Goal: Find specific page/section: Find specific page/section

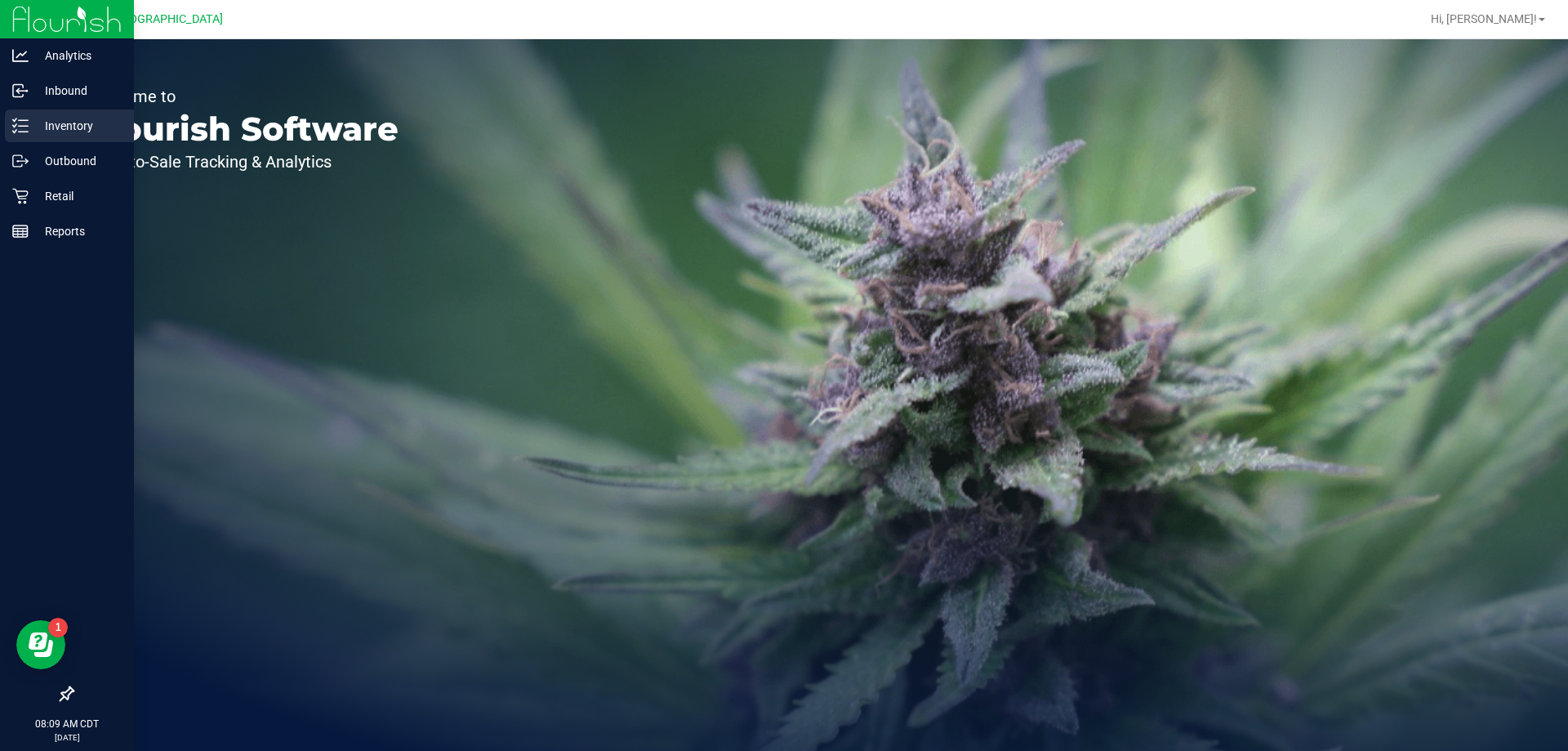
click at [53, 136] on div "Inventory" at bounding box center [69, 126] width 129 height 33
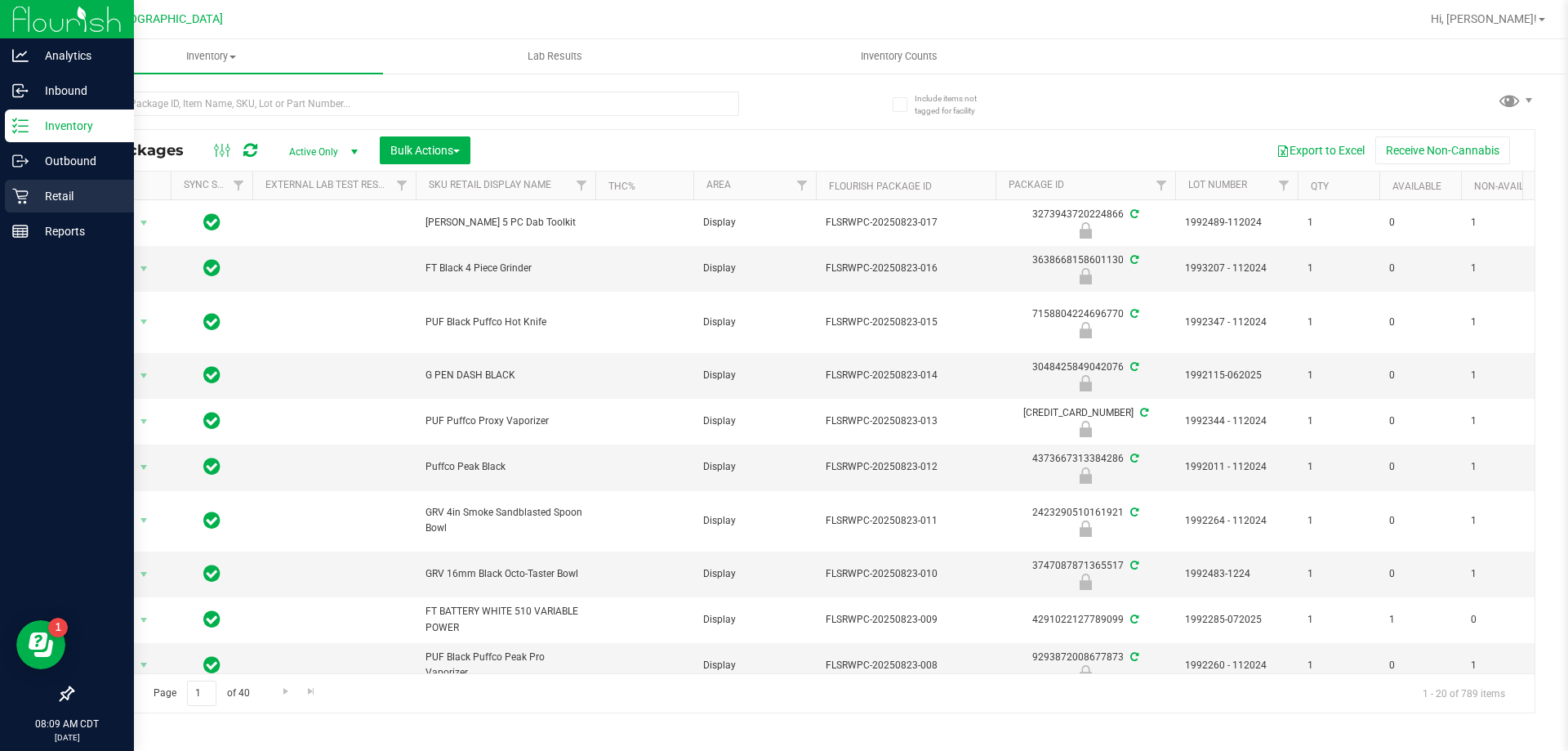
click at [64, 196] on p "Retail" at bounding box center [77, 196] width 98 height 20
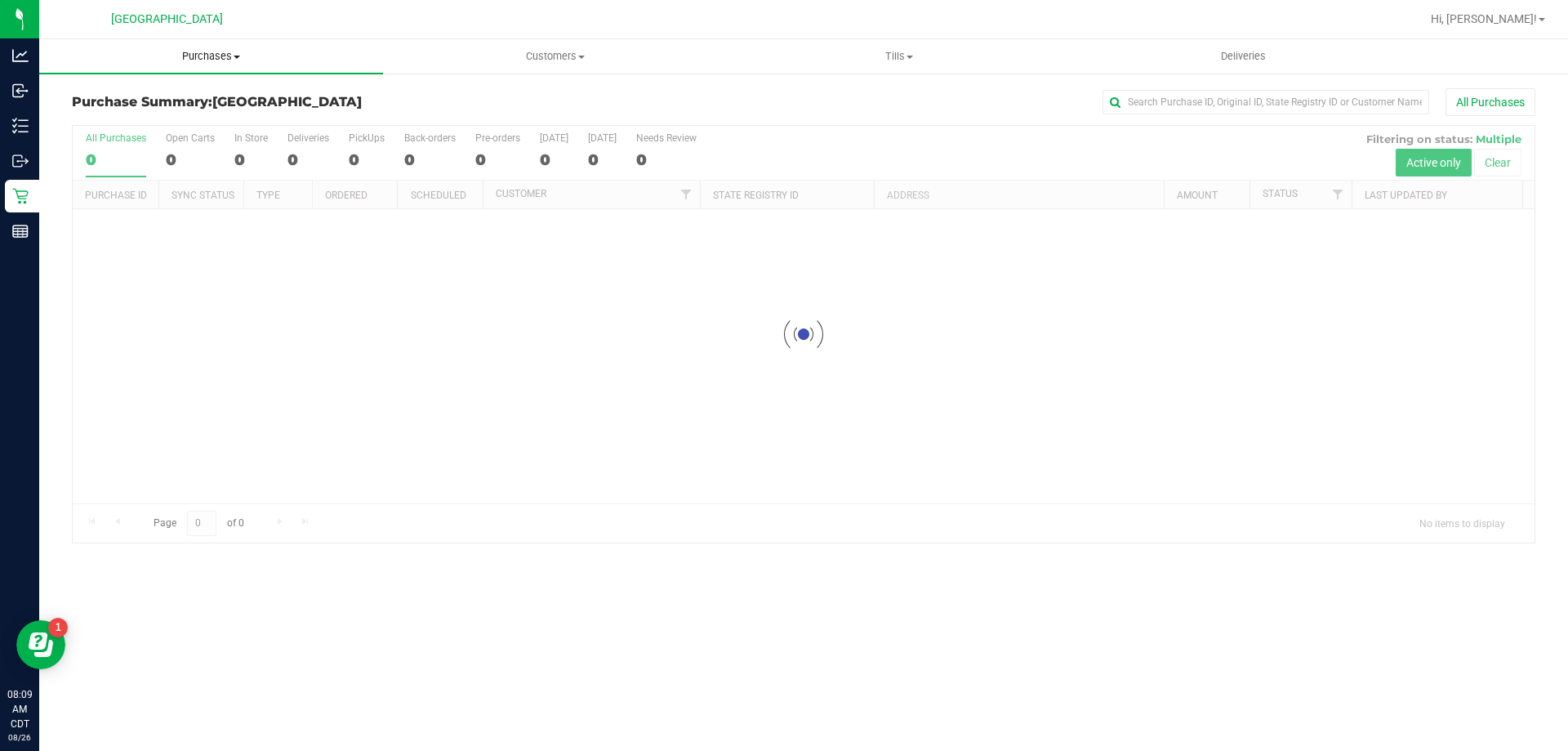
click at [184, 60] on span "Purchases" at bounding box center [211, 56] width 344 height 15
click at [193, 112] on li "Fulfillment" at bounding box center [211, 118] width 344 height 20
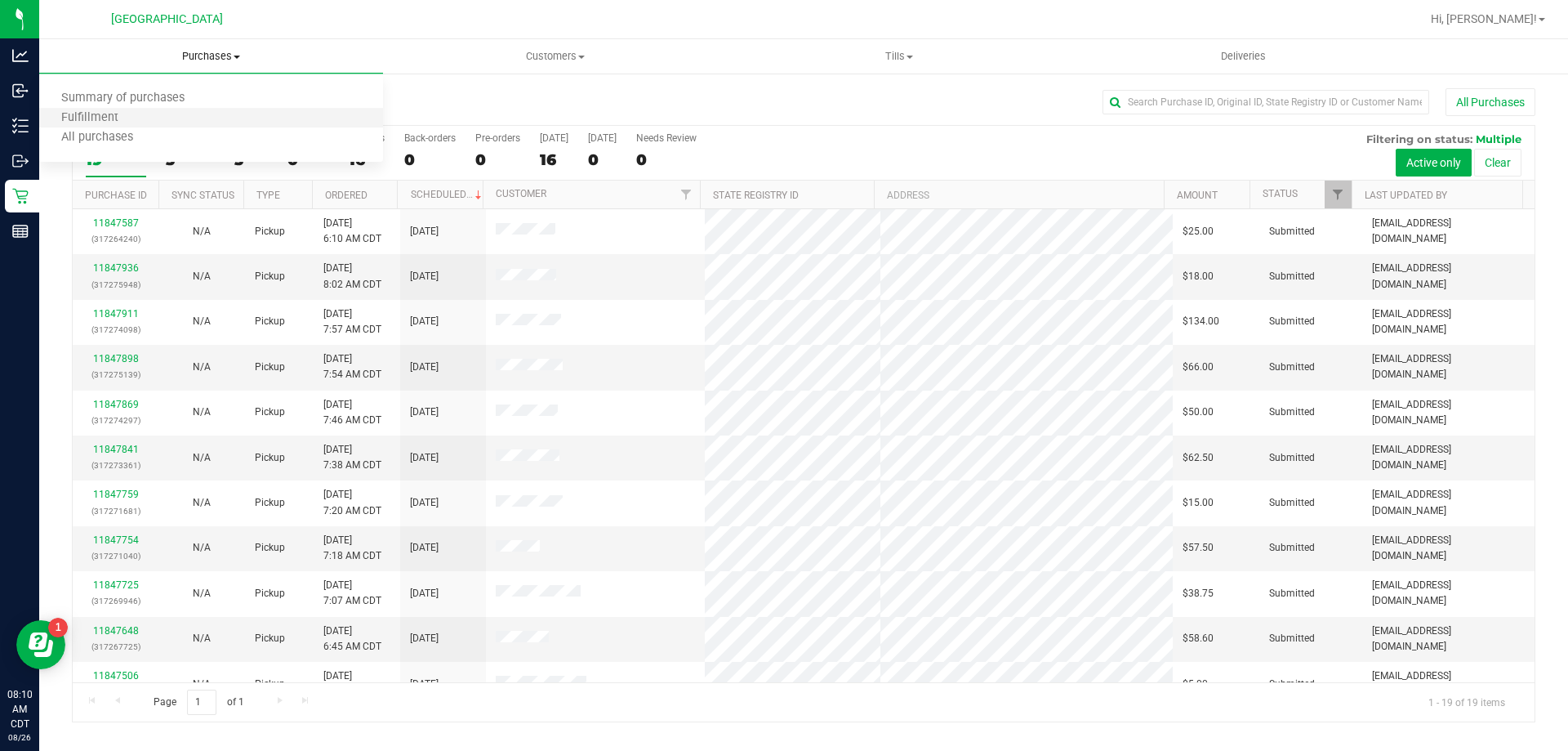
click at [156, 112] on li "Fulfillment" at bounding box center [211, 118] width 344 height 20
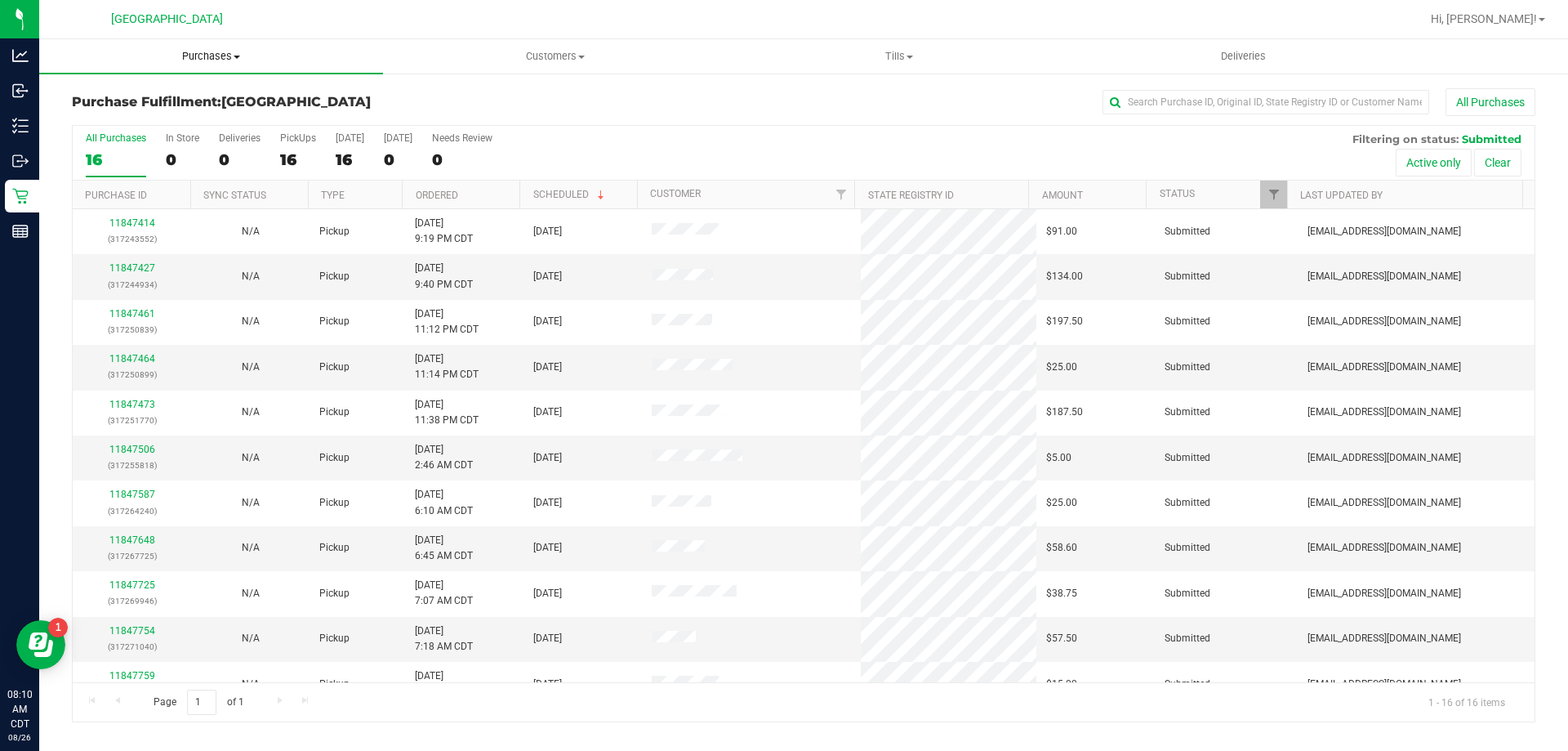
click at [200, 53] on span "Purchases" at bounding box center [211, 56] width 344 height 15
click at [184, 118] on li "Fulfillment" at bounding box center [211, 118] width 344 height 20
